Goal: Entertainment & Leisure: Consume media (video, audio)

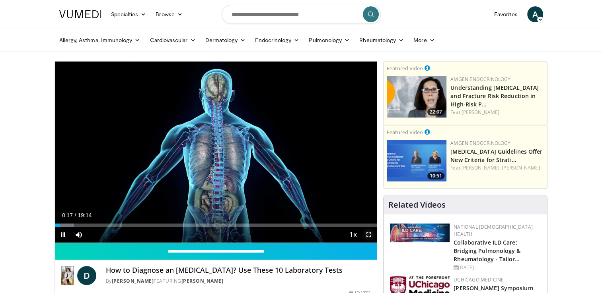
click at [369, 235] on span "Video Player" at bounding box center [369, 235] width 16 height 16
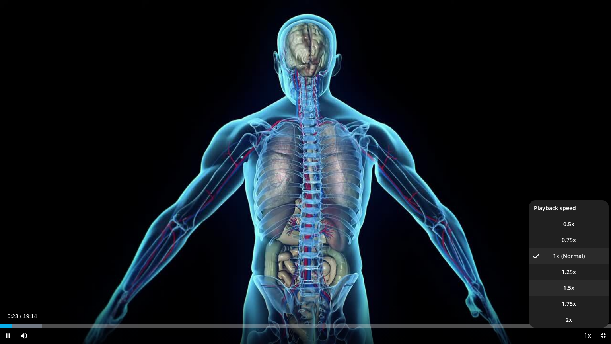
click at [577, 284] on li "1.5x" at bounding box center [569, 288] width 80 height 16
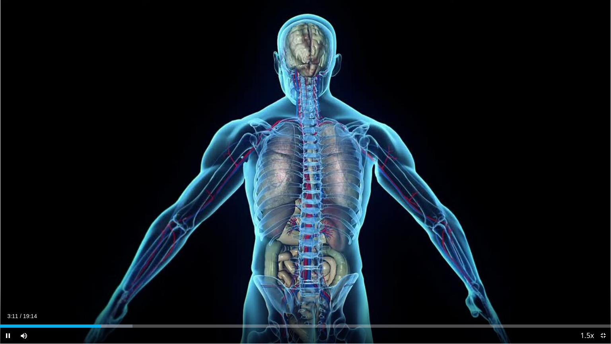
click at [592, 293] on video-js "**********" at bounding box center [305, 172] width 611 height 344
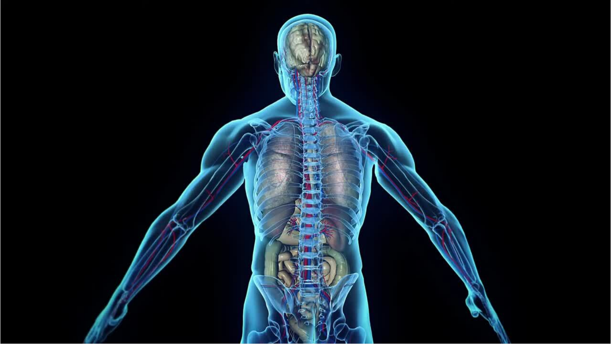
click at [592, 293] on div "10 seconds Tap to unmute" at bounding box center [305, 171] width 611 height 343
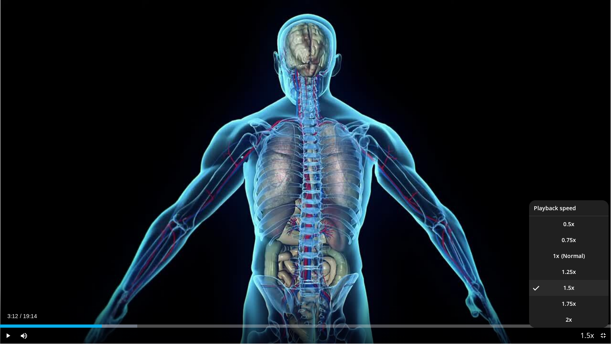
click at [592, 293] on span "Video Player" at bounding box center [586, 336] width 11 height 16
click at [578, 293] on li "1.75x" at bounding box center [569, 303] width 80 height 16
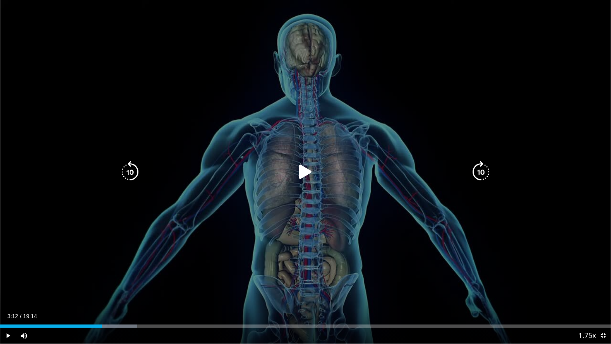
click at [293, 181] on div "10 seconds Tap to unmute" at bounding box center [305, 171] width 611 height 343
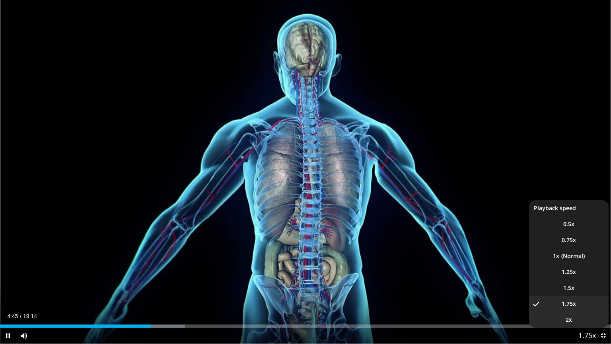
click at [583, 293] on li "2x" at bounding box center [569, 319] width 80 height 16
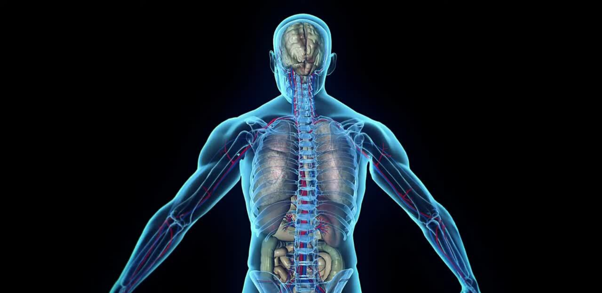
scroll to position [760, 0]
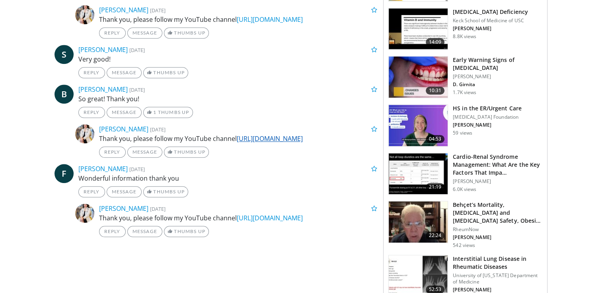
click at [303, 143] on link "[URL][DOMAIN_NAME]" at bounding box center [270, 138] width 66 height 9
